Goal: Navigation & Orientation: Find specific page/section

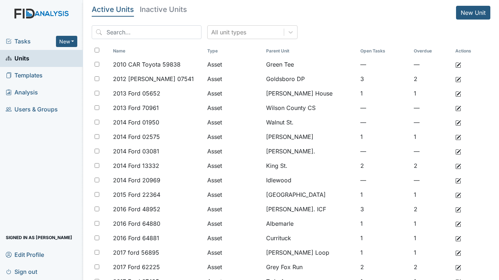
click at [20, 40] on span "Tasks" at bounding box center [31, 41] width 50 height 9
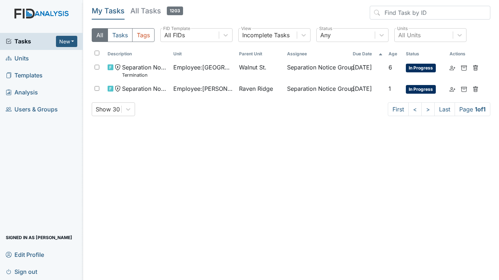
click at [21, 55] on span "Units" at bounding box center [17, 58] width 23 height 11
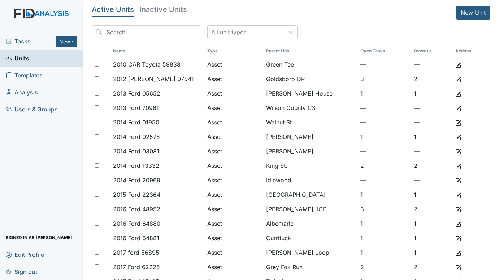
click at [22, 38] on span "Tasks" at bounding box center [31, 41] width 50 height 9
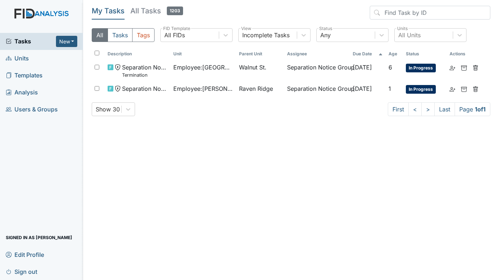
click at [24, 60] on span "Units" at bounding box center [17, 58] width 23 height 11
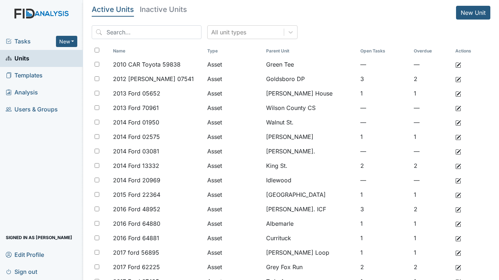
click at [24, 42] on span "Tasks" at bounding box center [31, 41] width 50 height 9
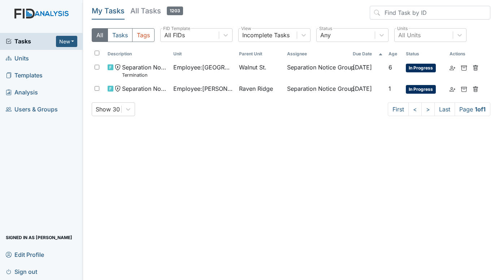
click at [24, 56] on span "Units" at bounding box center [17, 58] width 23 height 11
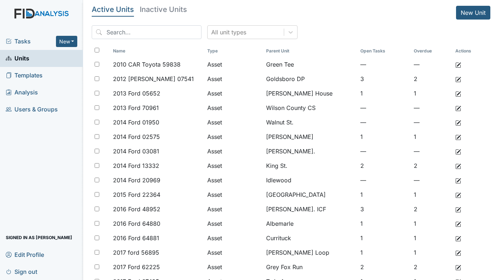
click at [26, 40] on span "Tasks" at bounding box center [31, 41] width 50 height 9
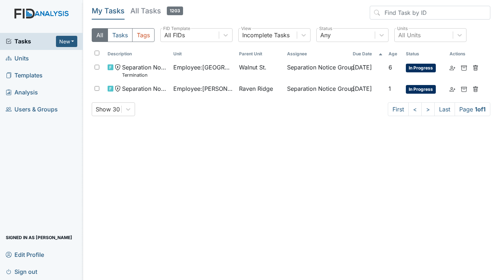
click at [25, 57] on span "Units" at bounding box center [17, 58] width 23 height 11
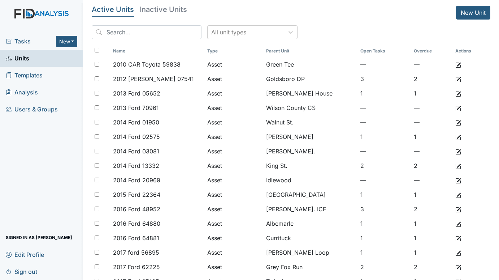
click at [29, 42] on span "Tasks" at bounding box center [31, 41] width 50 height 9
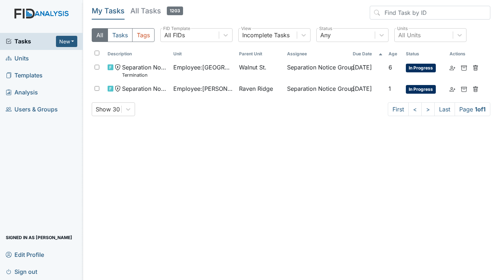
click at [22, 57] on span "Units" at bounding box center [17, 58] width 23 height 11
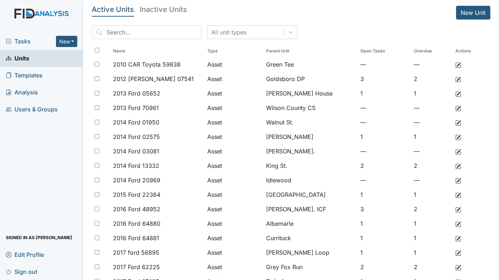
click at [22, 42] on span "Tasks" at bounding box center [31, 41] width 50 height 9
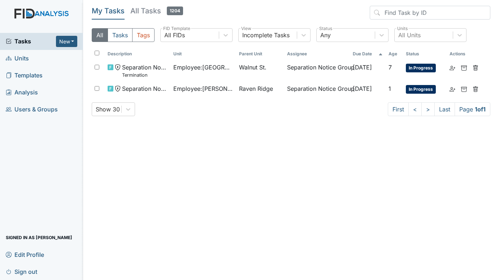
click at [24, 57] on span "Units" at bounding box center [17, 58] width 23 height 11
click at [28, 61] on span "Units" at bounding box center [17, 58] width 23 height 11
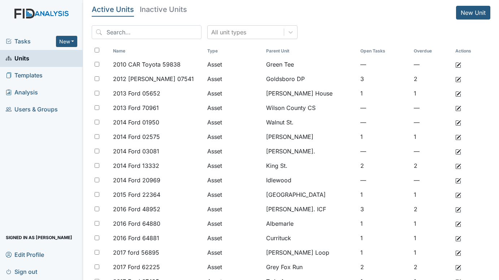
click at [19, 42] on span "Tasks" at bounding box center [31, 41] width 50 height 9
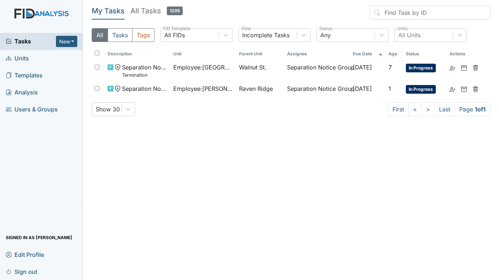
click at [26, 63] on span "Units" at bounding box center [17, 58] width 23 height 11
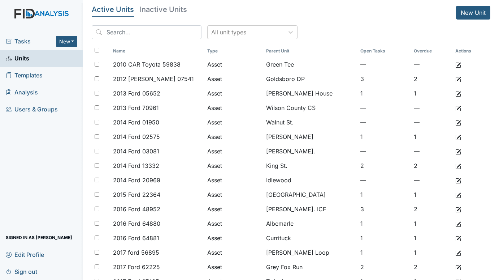
click at [30, 42] on span "Tasks" at bounding box center [31, 41] width 50 height 9
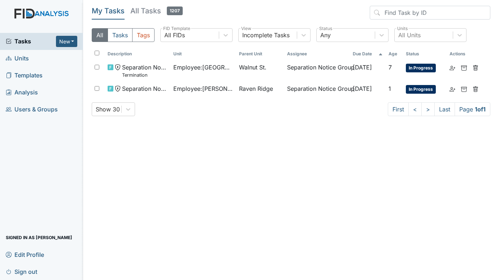
click at [23, 57] on span "Units" at bounding box center [17, 58] width 23 height 11
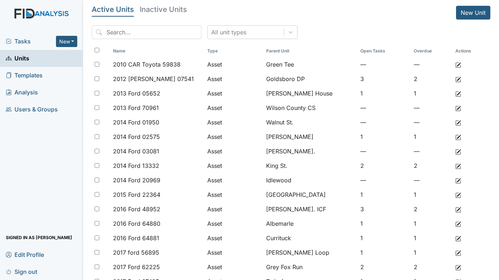
click at [24, 43] on span "Tasks" at bounding box center [31, 41] width 50 height 9
